Goal: Task Accomplishment & Management: Complete application form

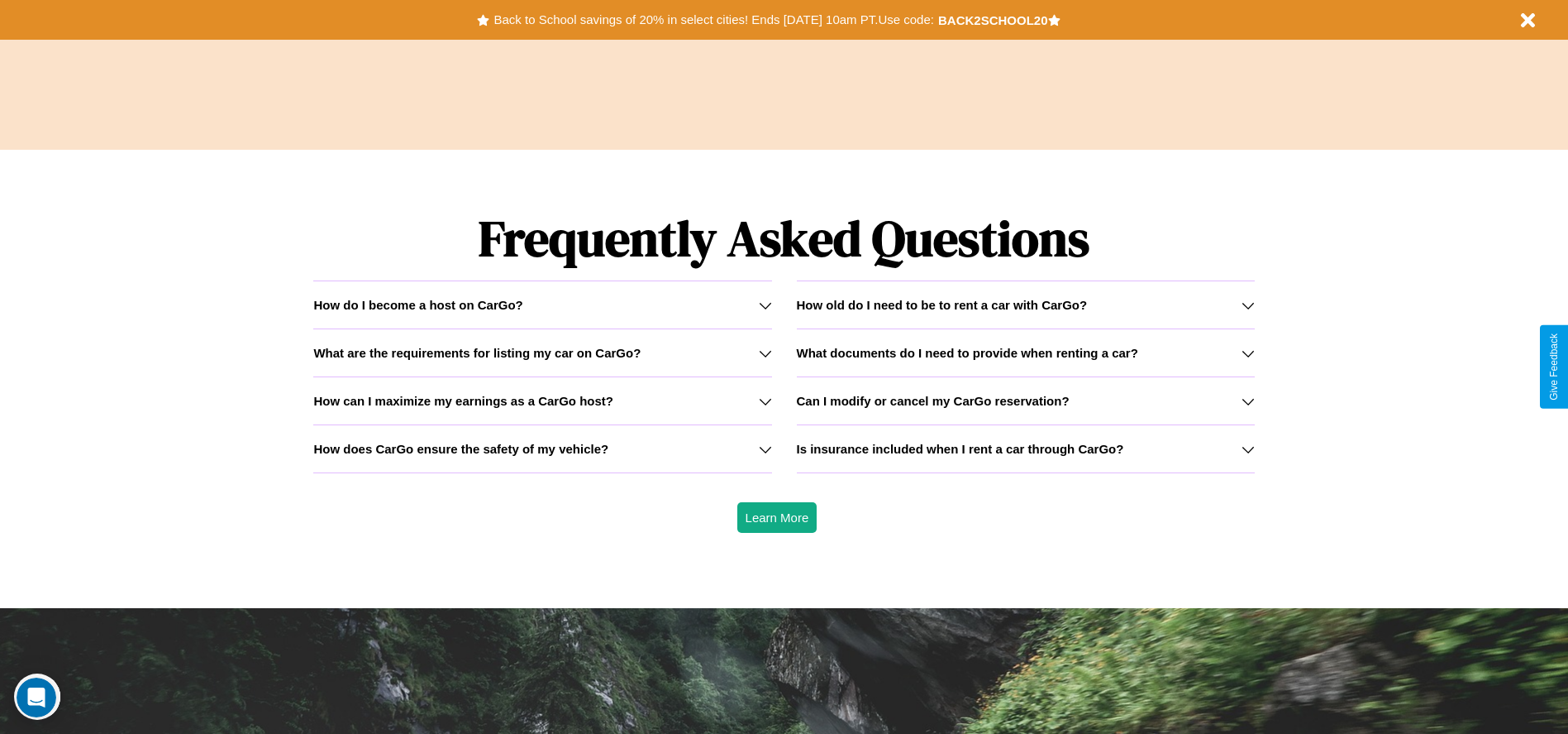
scroll to position [2373, 0]
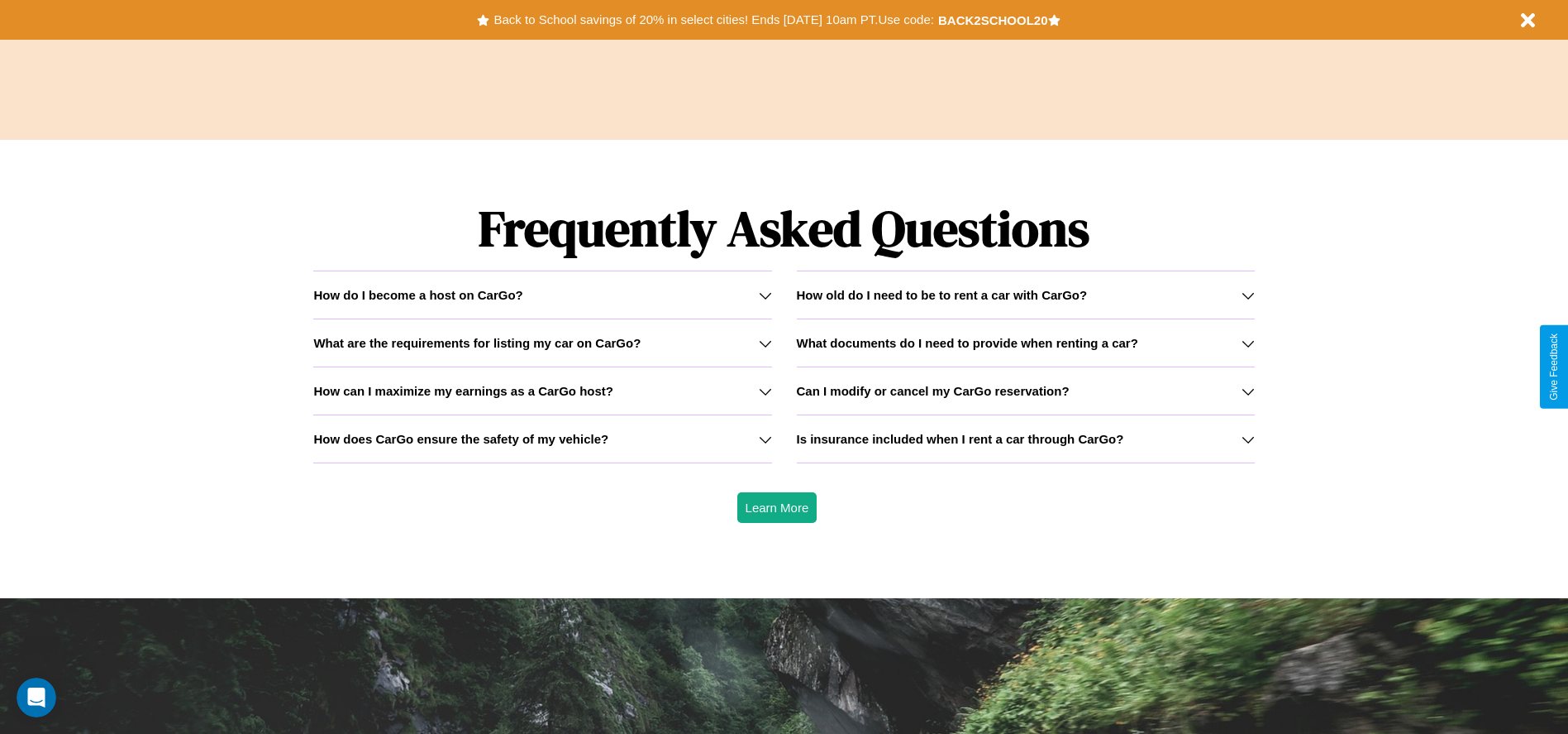
click at [542, 439] on h3 "How does CarGo ensure the safety of my vehicle?" at bounding box center [461, 439] width 295 height 14
click at [764, 342] on icon at bounding box center [765, 343] width 13 height 13
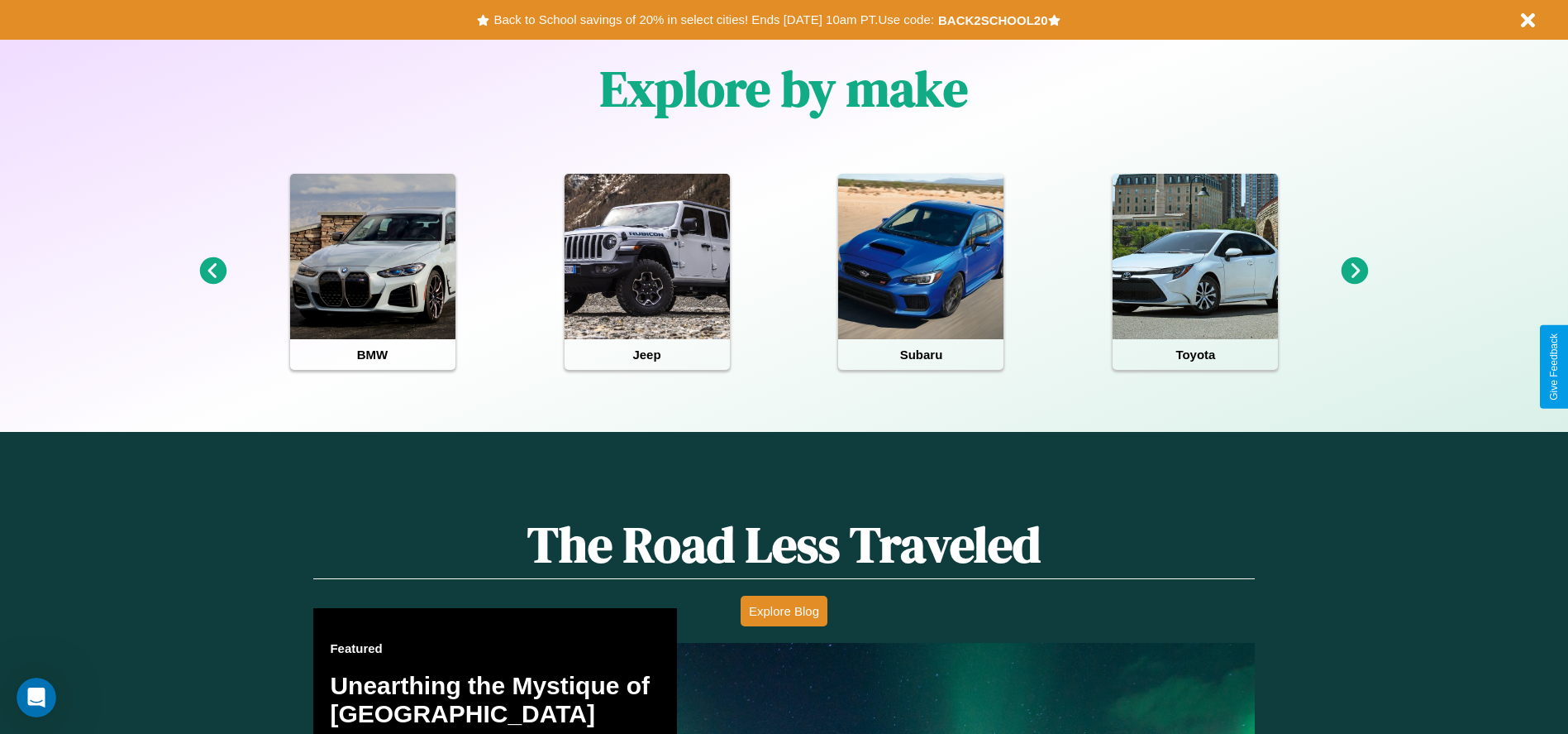
scroll to position [343, 0]
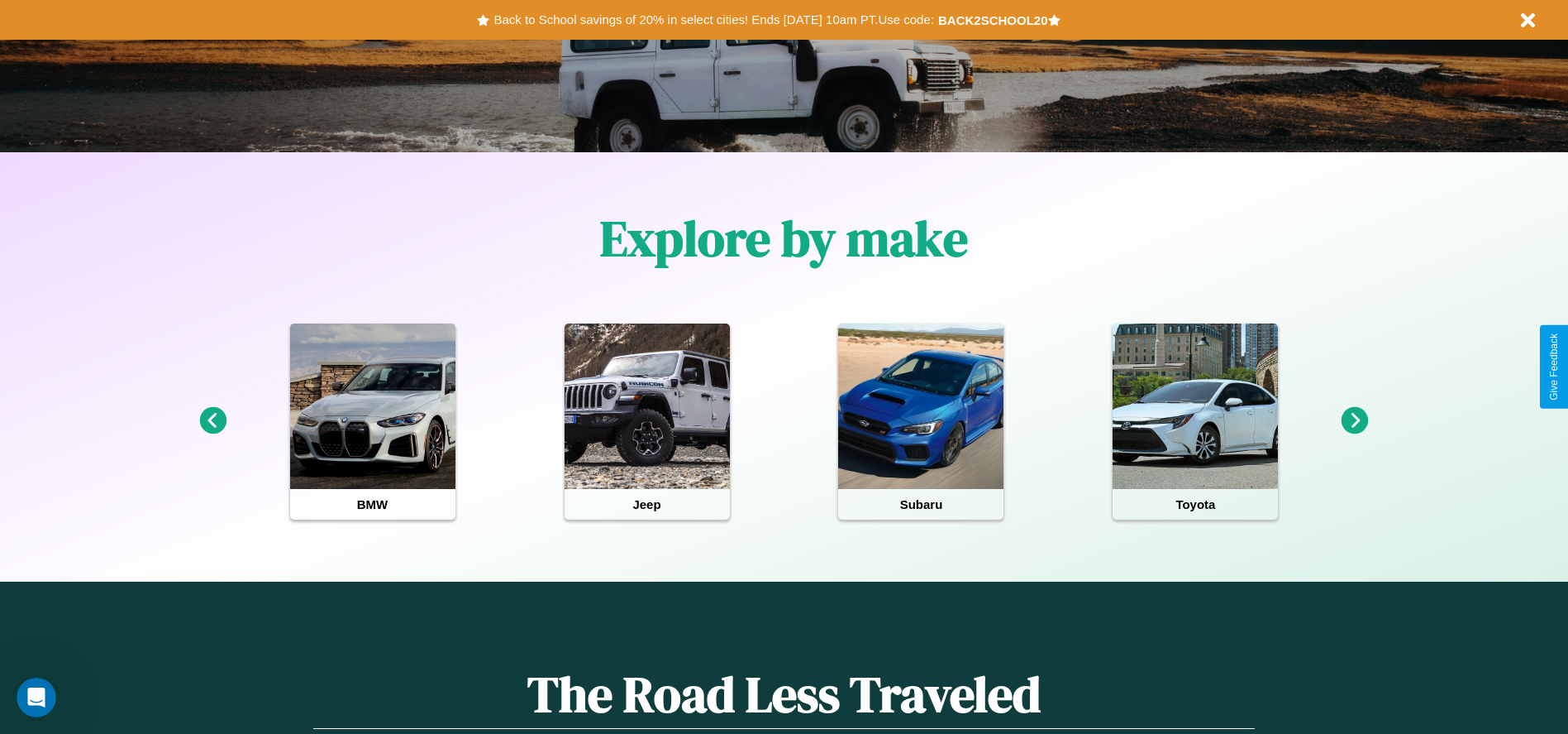
click at [1355, 421] on icon at bounding box center [1355, 420] width 27 height 27
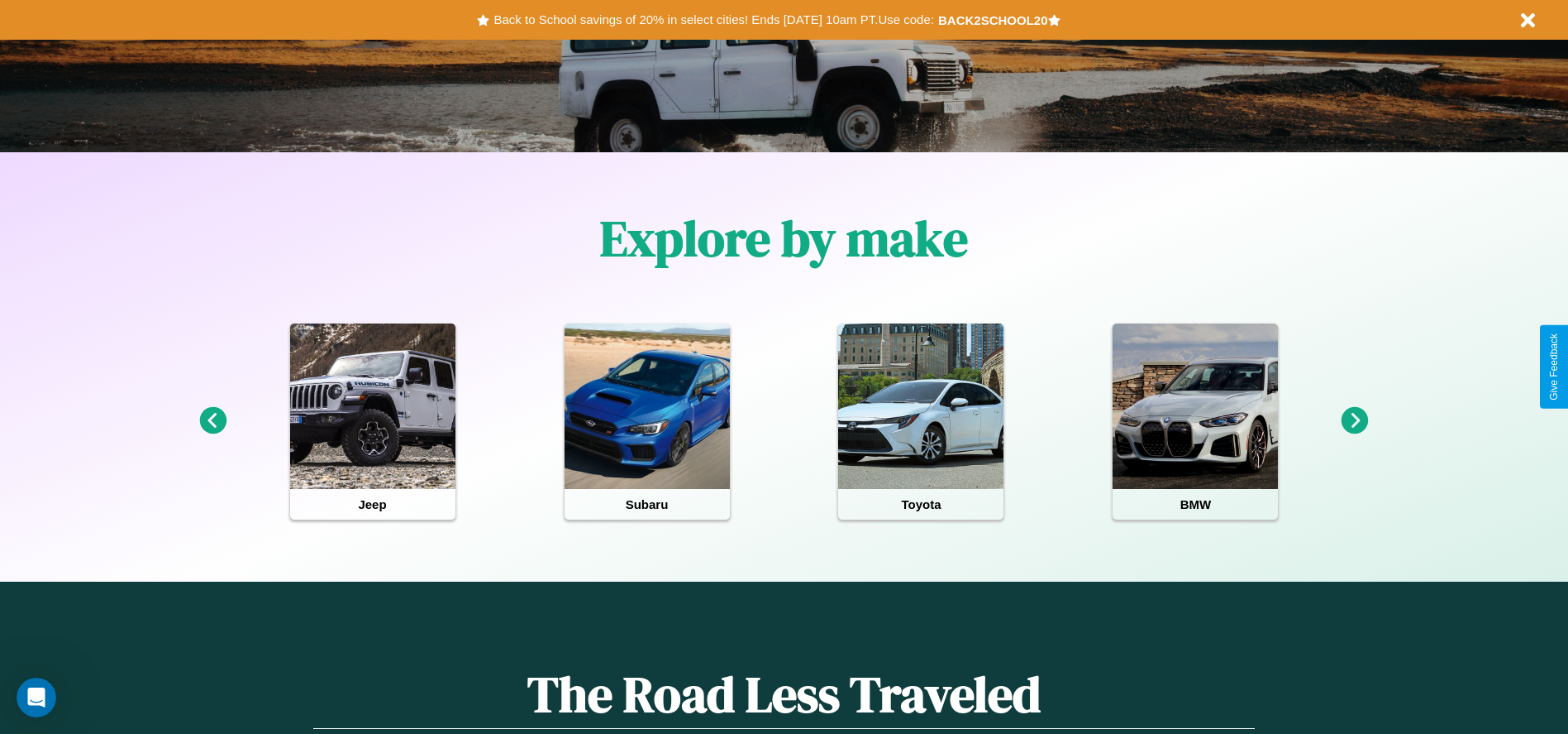
click at [1355, 421] on icon at bounding box center [1355, 420] width 27 height 27
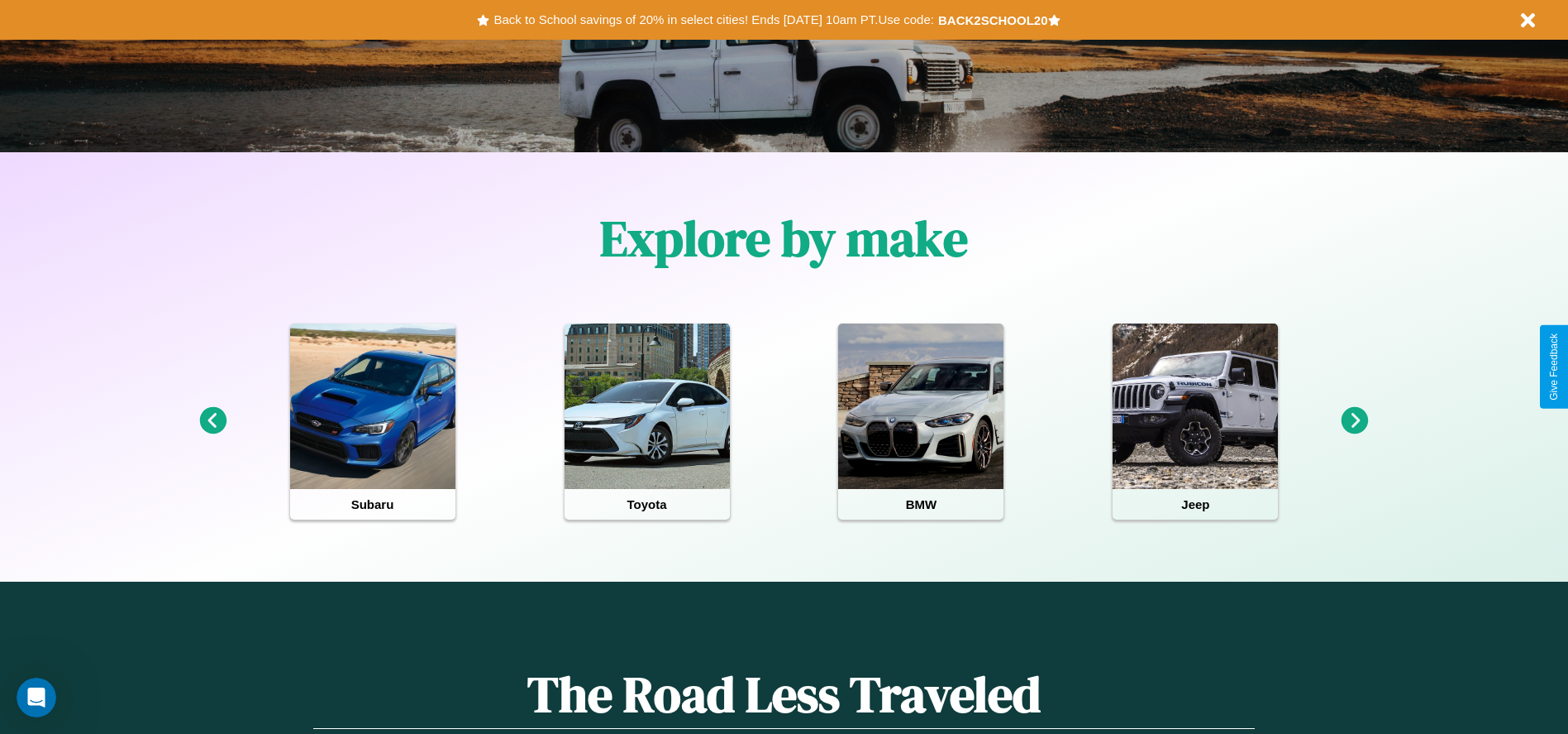
click at [1355, 421] on icon at bounding box center [1355, 420] width 27 height 27
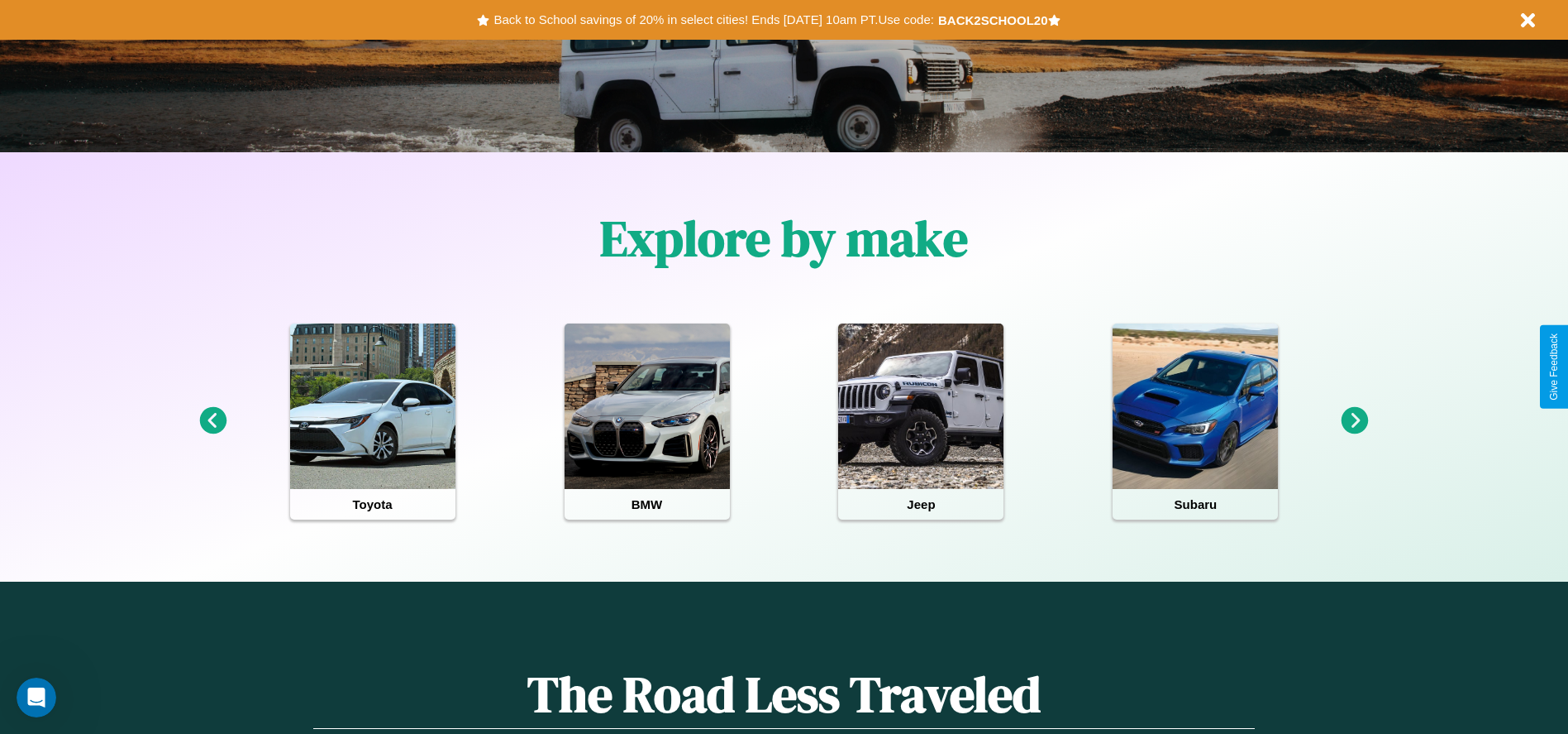
scroll to position [0, 0]
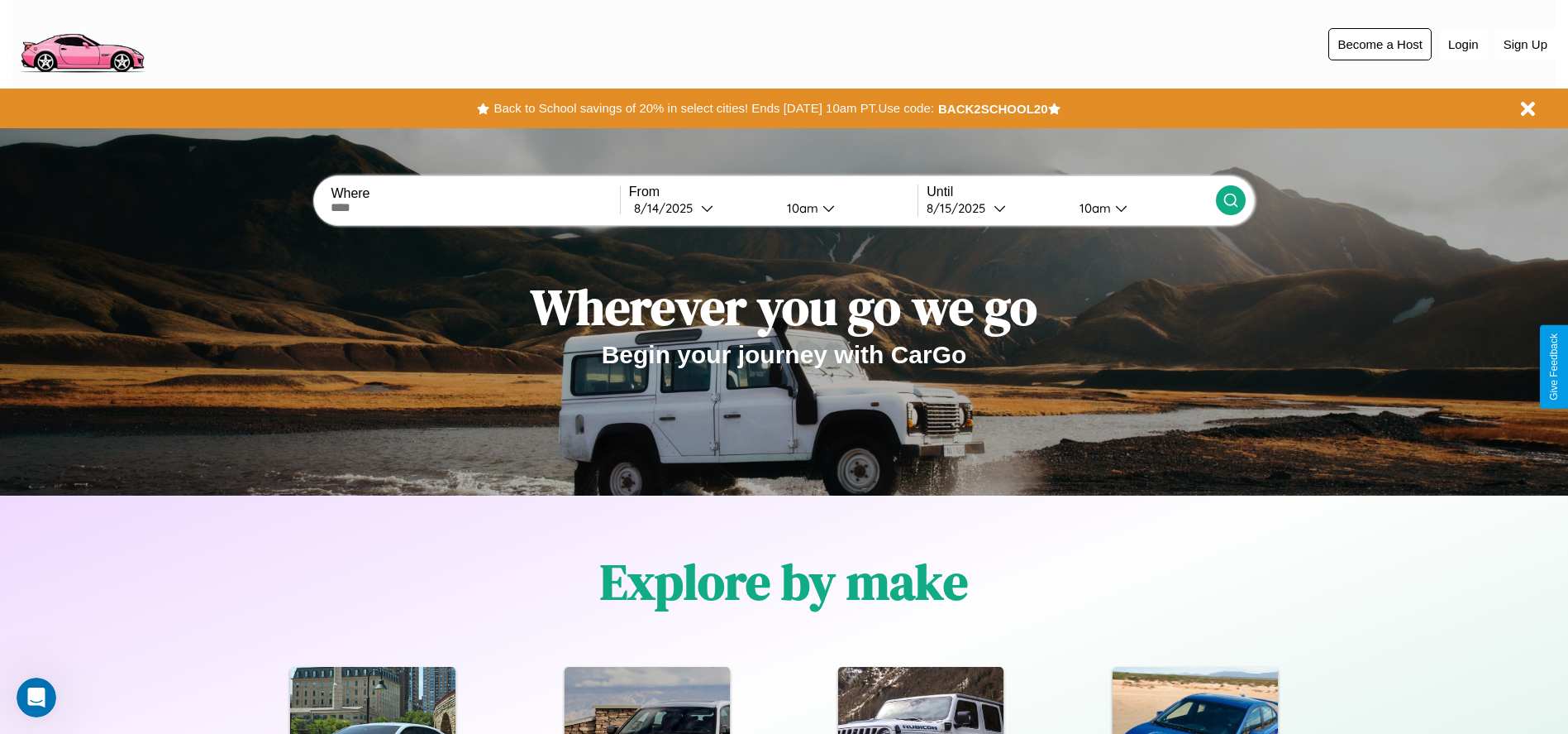
click at [1380, 44] on button "Become a Host" at bounding box center [1380, 44] width 104 height 33
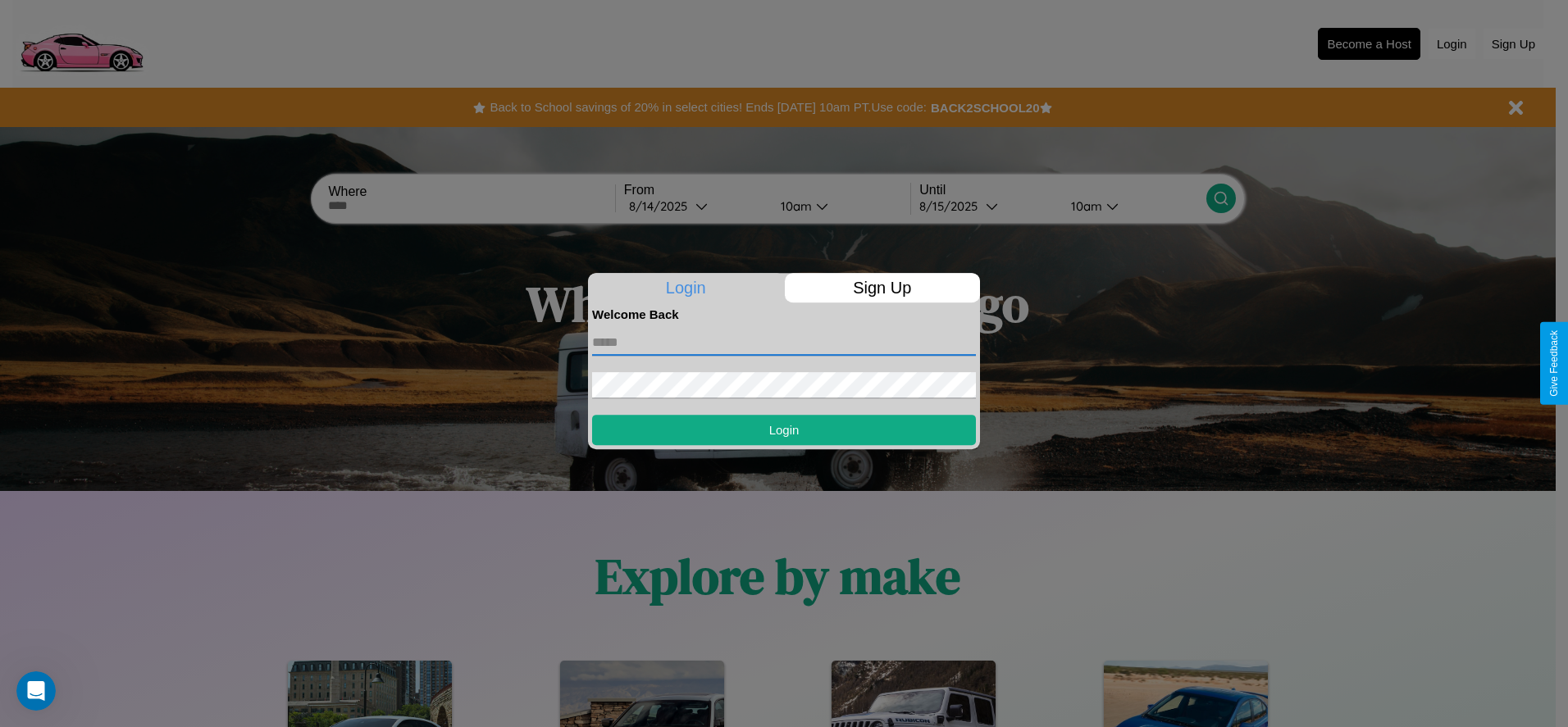
click at [784, 342] on input "text" at bounding box center [784, 343] width 384 height 26
type input "**********"
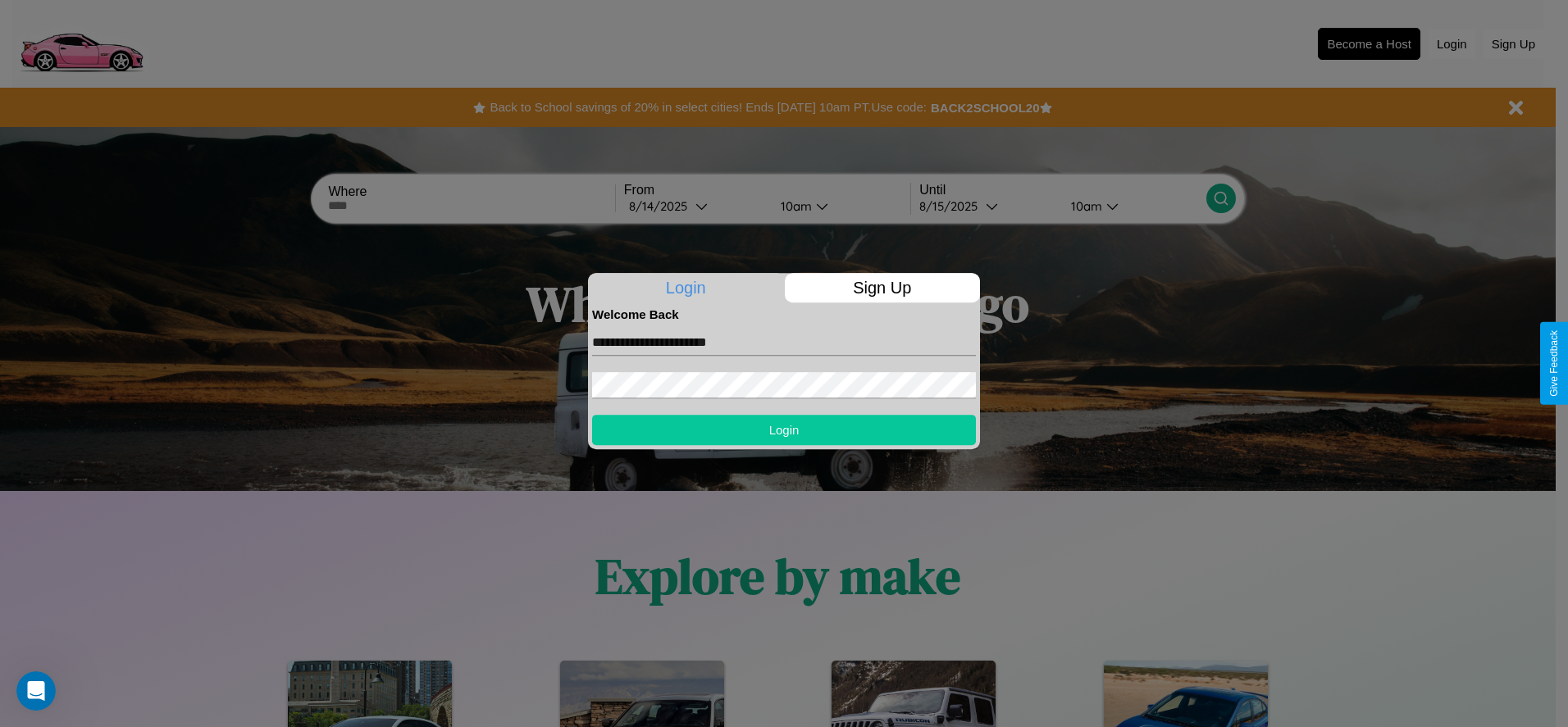
click at [784, 430] on button "Login" at bounding box center [784, 430] width 384 height 31
